Goal: Book appointment/travel/reservation

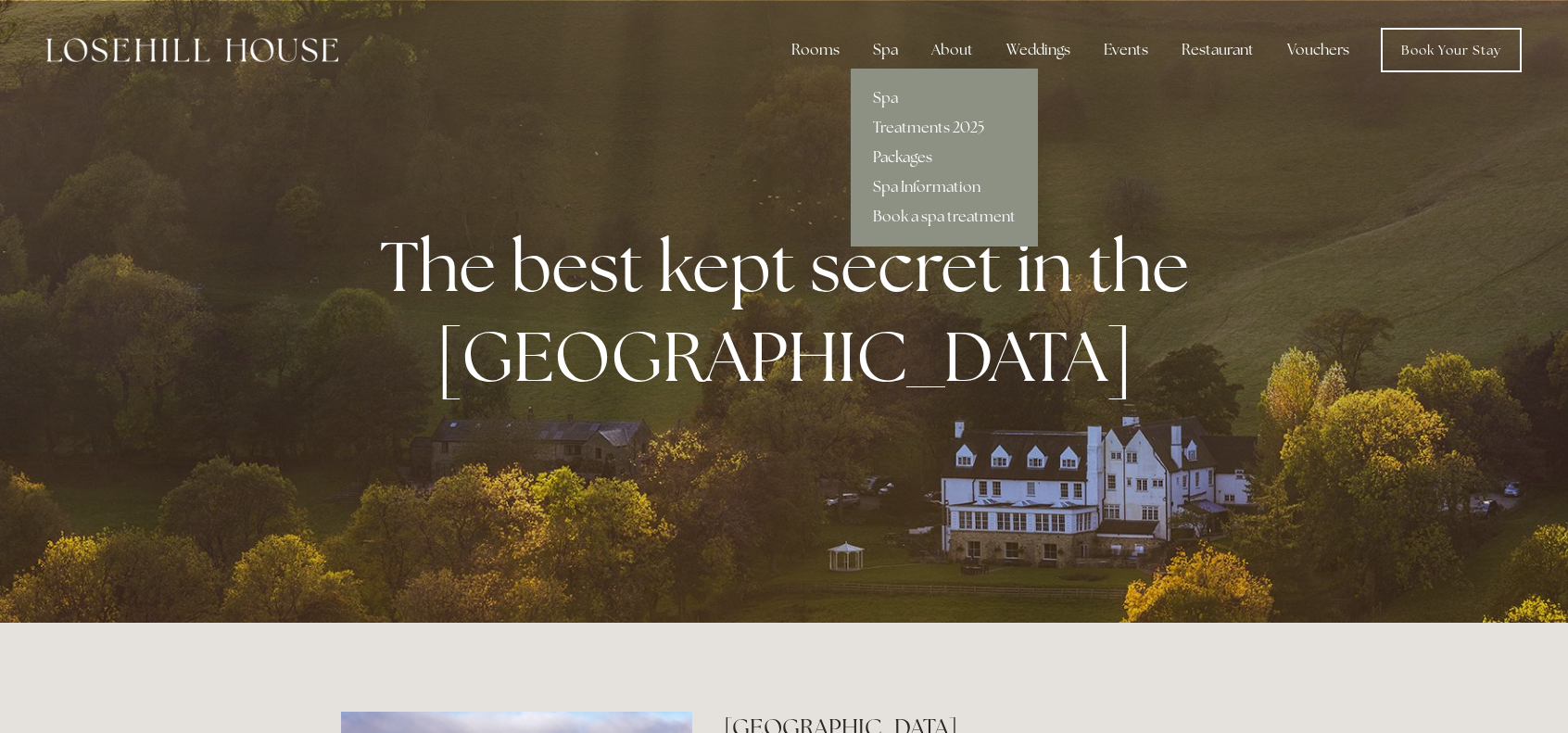
click at [895, 156] on link "Packages" at bounding box center [945, 157] width 188 height 29
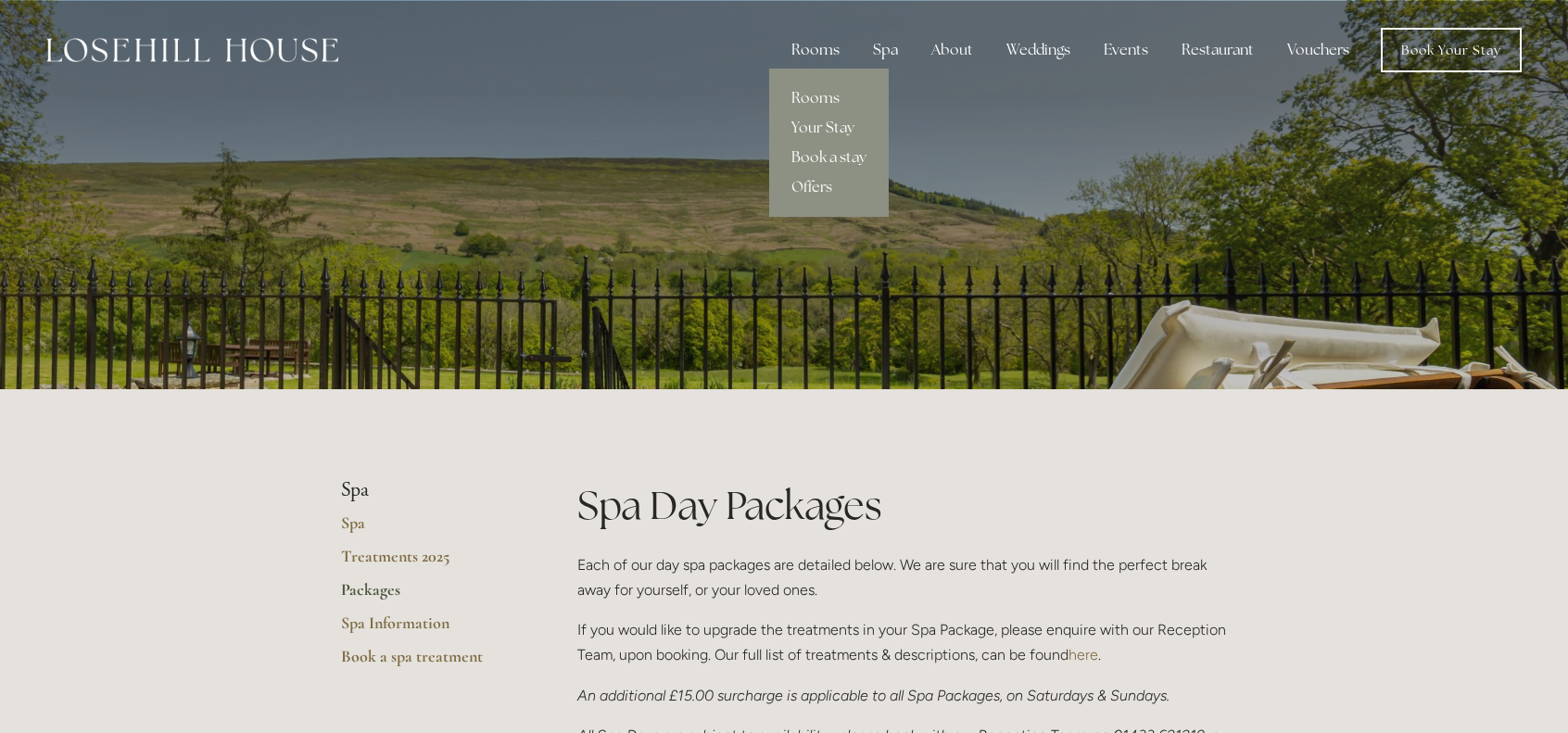
click at [828, 49] on div "Rooms" at bounding box center [816, 49] width 78 height 37
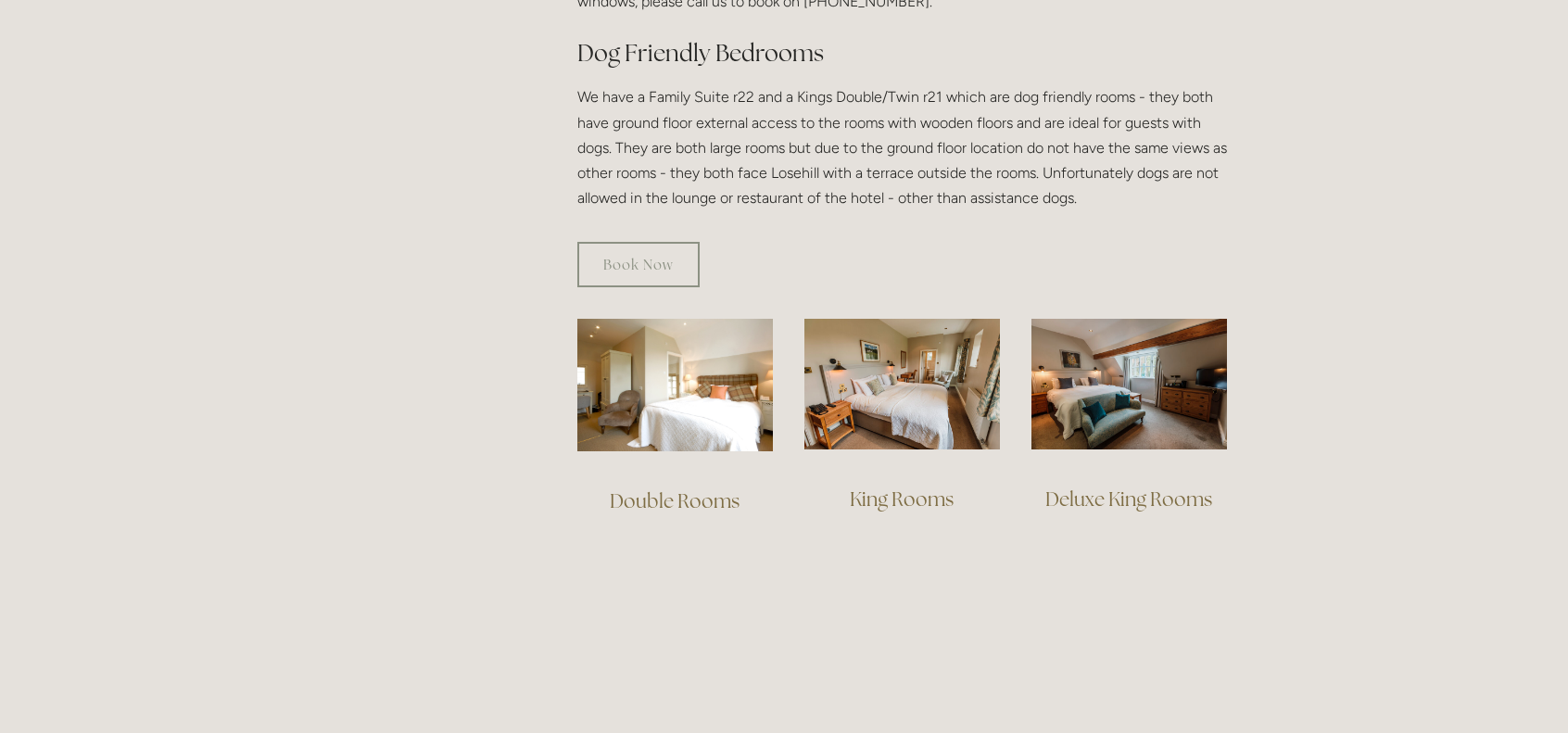
scroll to position [1112, 0]
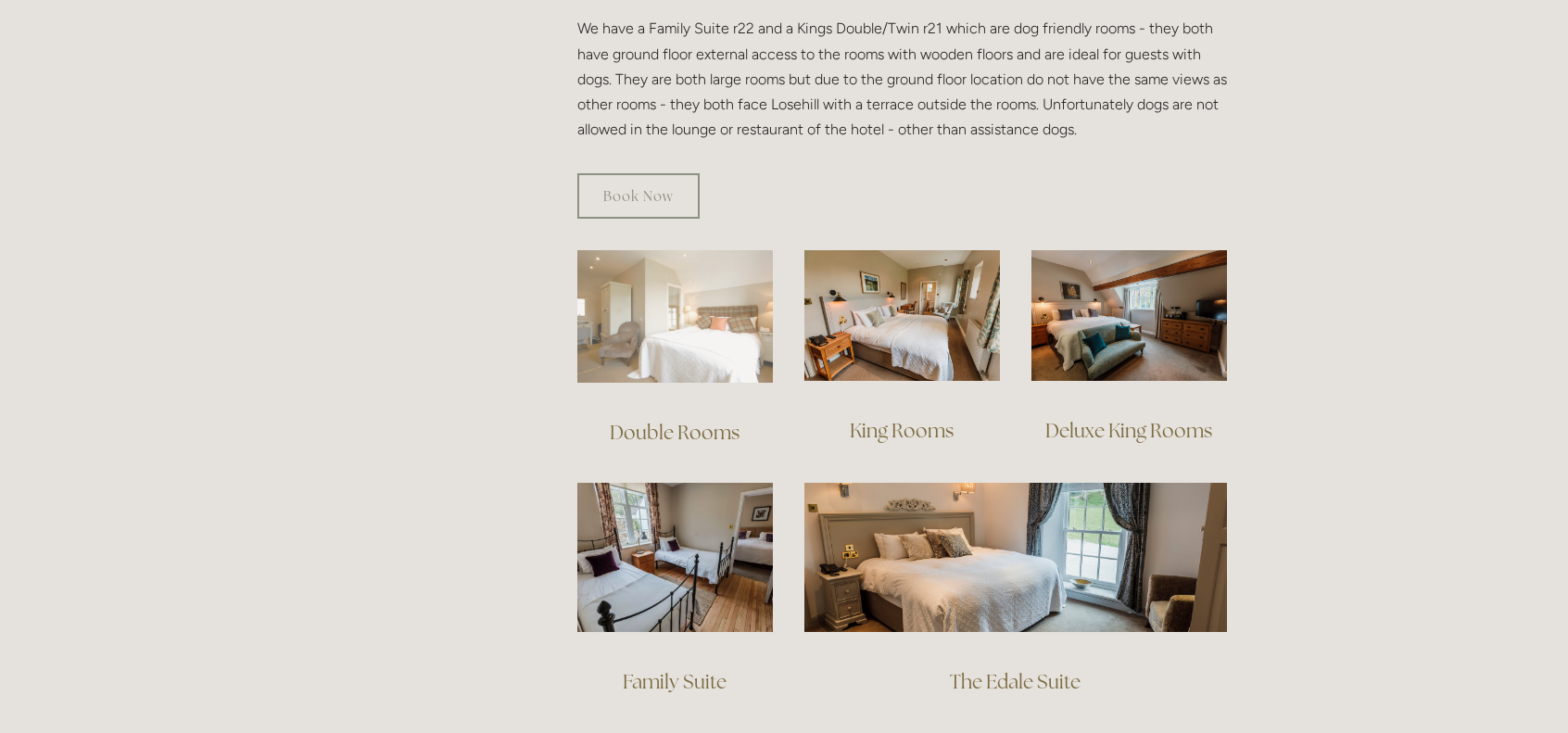
click at [688, 305] on img at bounding box center [675, 316] width 195 height 133
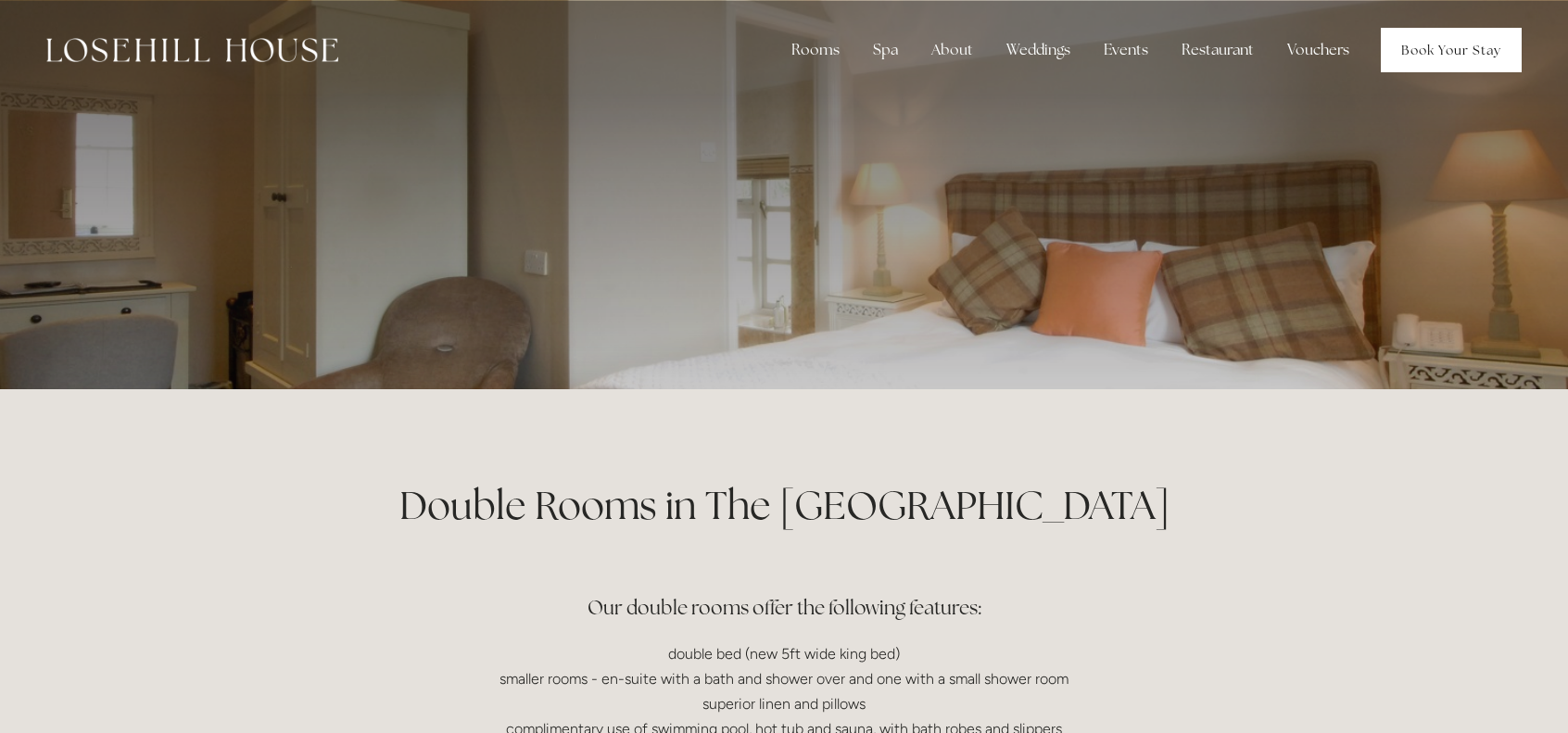
click at [1449, 39] on link "Book Your Stay" at bounding box center [1451, 49] width 141 height 45
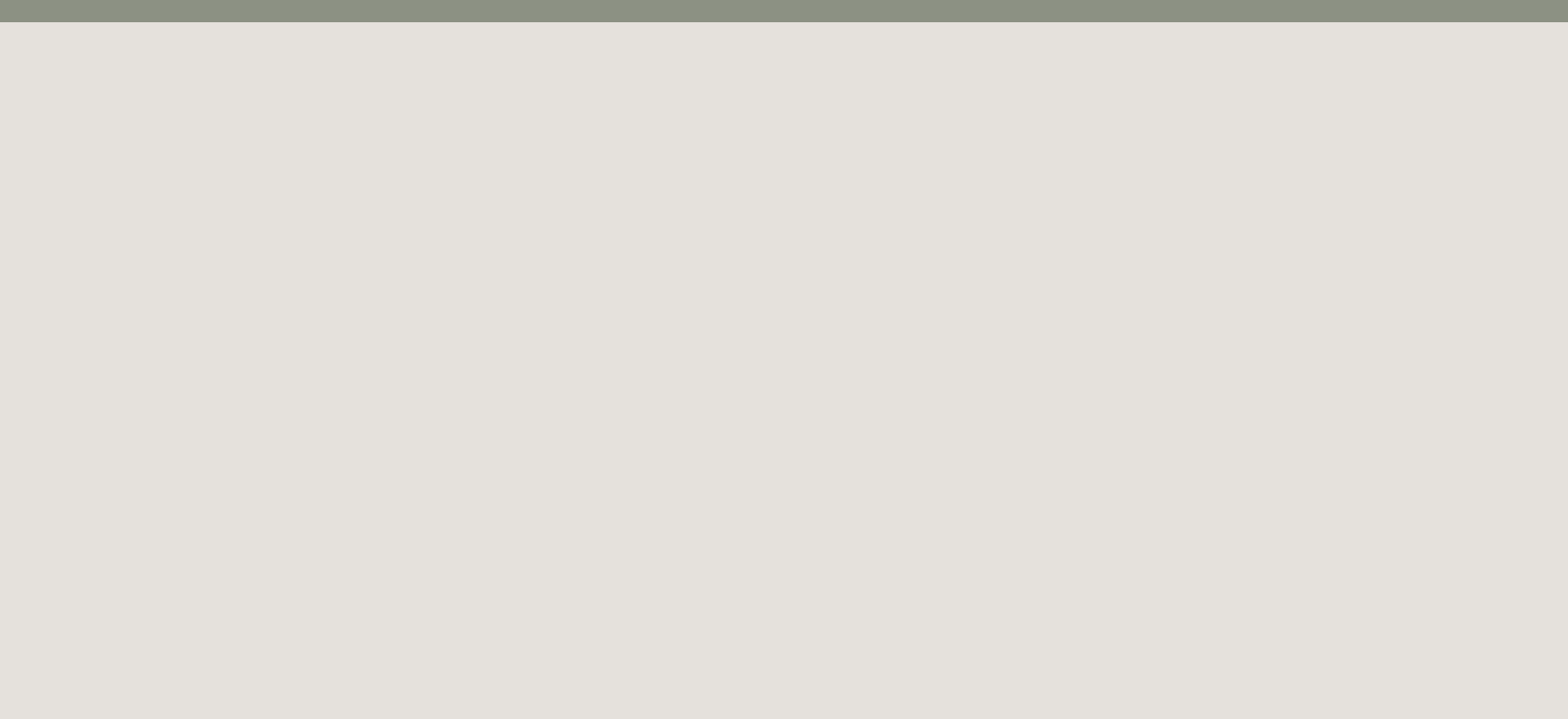
scroll to position [101, 0]
